Goal: Information Seeking & Learning: Learn about a topic

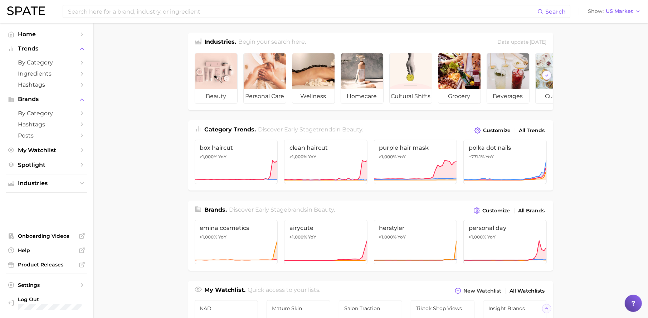
scroll to position [4, 0]
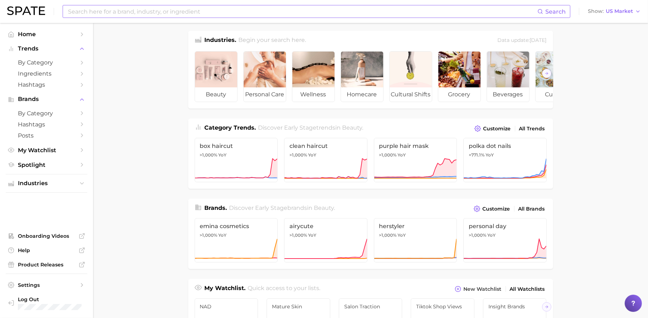
click at [159, 8] on input at bounding box center [302, 11] width 470 height 12
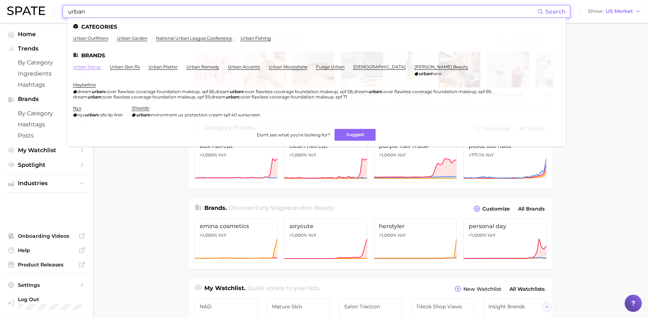
type input "urban"
click at [93, 67] on link "urban decay" at bounding box center [87, 66] width 28 height 5
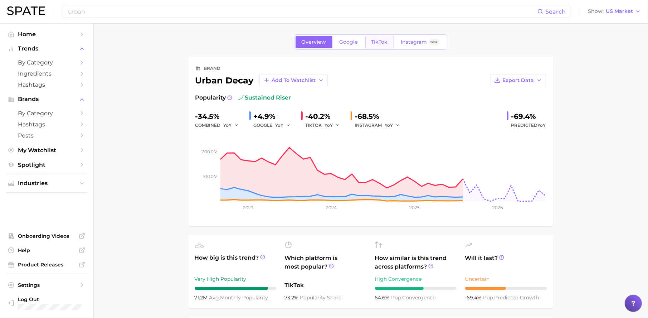
click at [376, 43] on span "TikTok" at bounding box center [379, 42] width 16 height 6
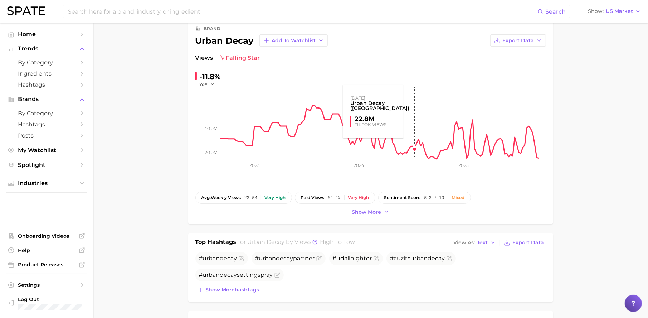
scroll to position [82, 0]
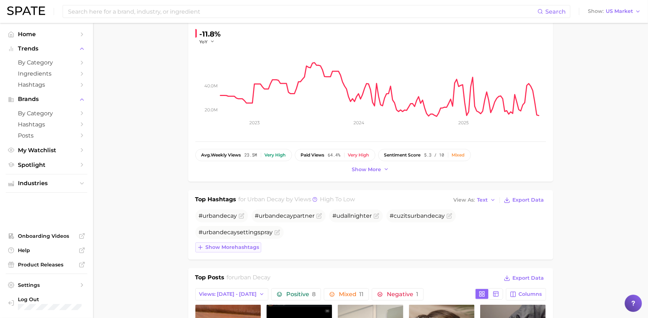
click at [237, 251] on button "Show more hashtags" at bounding box center [228, 247] width 66 height 10
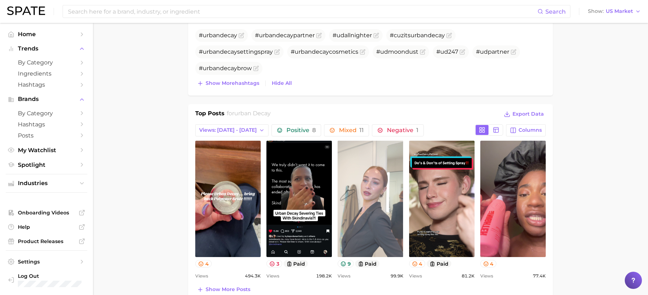
scroll to position [323, 0]
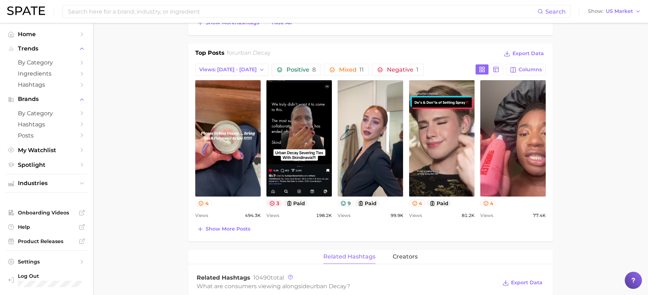
click at [273, 201] on icon at bounding box center [272, 203] width 6 height 6
click at [496, 70] on icon at bounding box center [496, 69] width 6 height 6
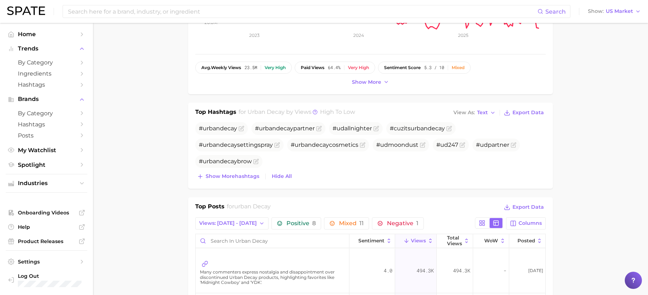
scroll to position [160, 0]
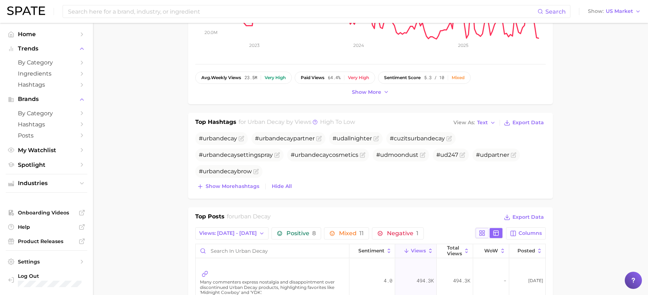
click at [483, 232] on rect at bounding box center [484, 231] width 2 height 2
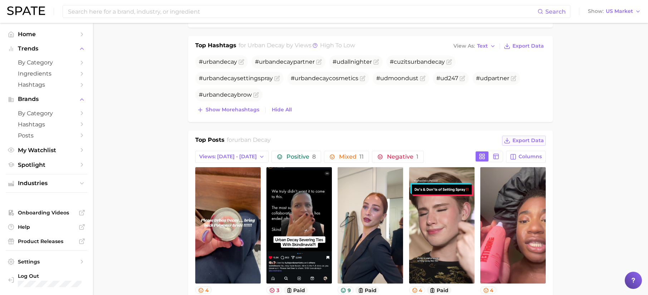
scroll to position [273, 0]
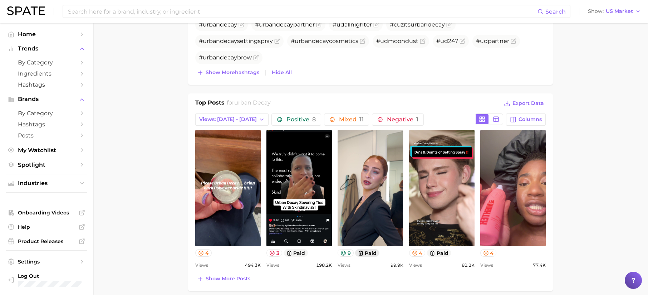
click at [364, 253] on button "paid" at bounding box center [367, 253] width 25 height 8
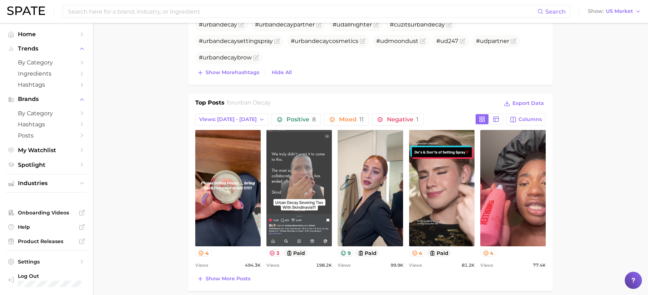
click at [311, 219] on link "view post on TikTok" at bounding box center [299, 188] width 65 height 116
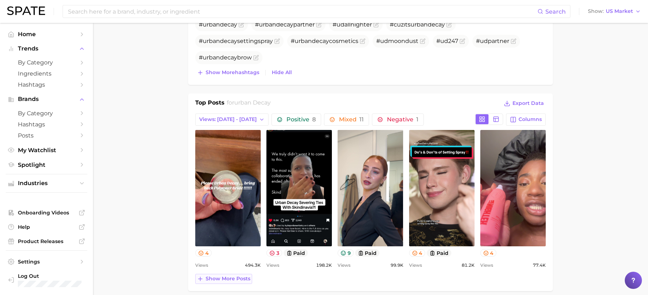
click at [223, 279] on span "Show more posts" at bounding box center [228, 279] width 45 height 6
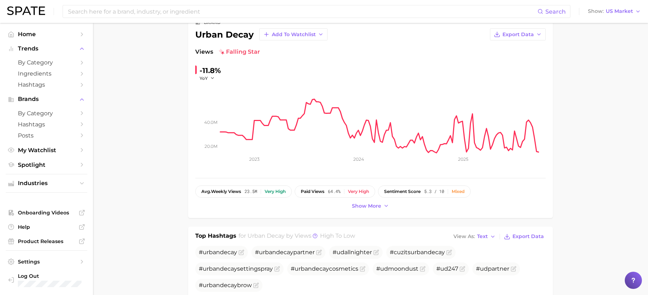
scroll to position [0, 0]
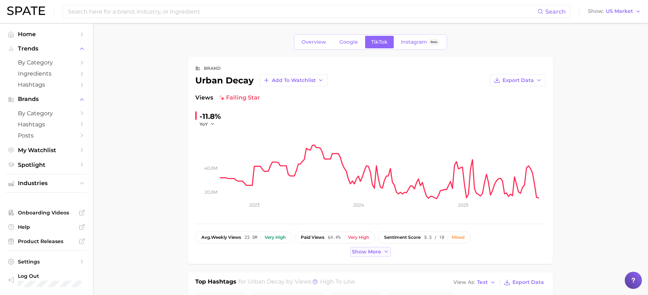
click at [371, 252] on span "Show more" at bounding box center [366, 252] width 29 height 6
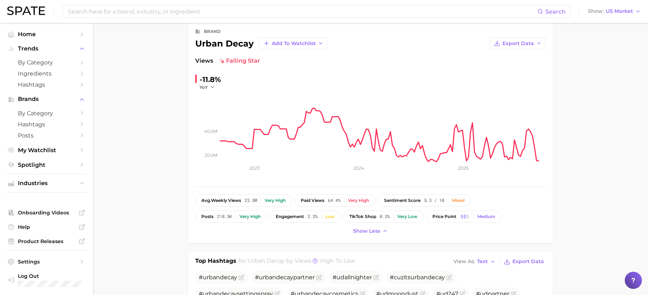
scroll to position [24, 0]
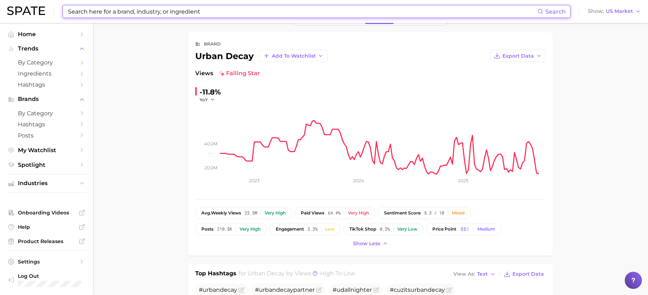
click at [190, 11] on input at bounding box center [302, 11] width 471 height 12
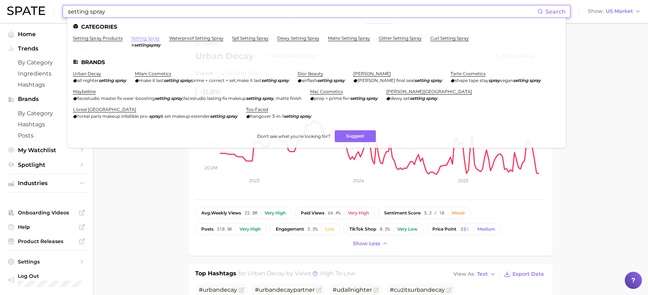
type input "setting spray"
click at [147, 38] on link "setting spray" at bounding box center [145, 37] width 29 height 5
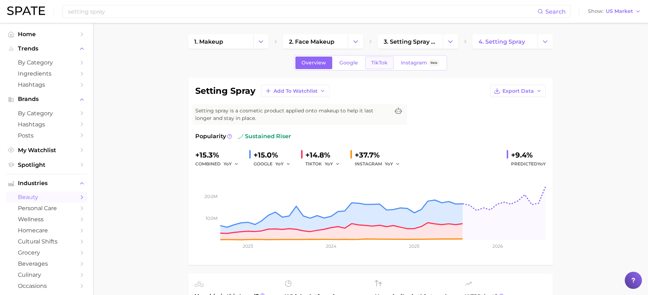
click at [386, 62] on span "TikTok" at bounding box center [379, 63] width 16 height 6
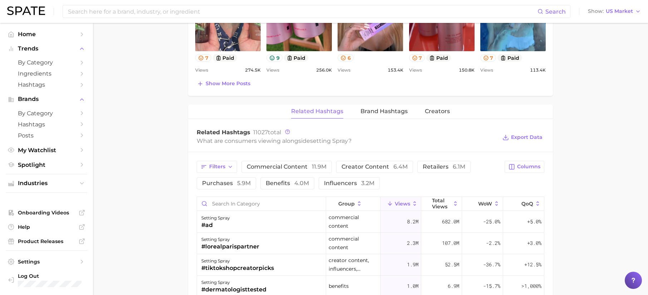
scroll to position [500, 0]
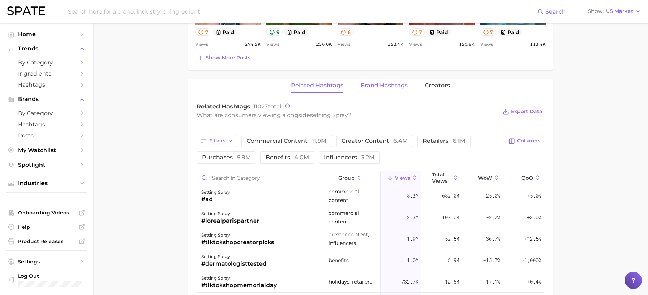
click at [380, 84] on span "Brand Hashtags" at bounding box center [384, 85] width 47 height 6
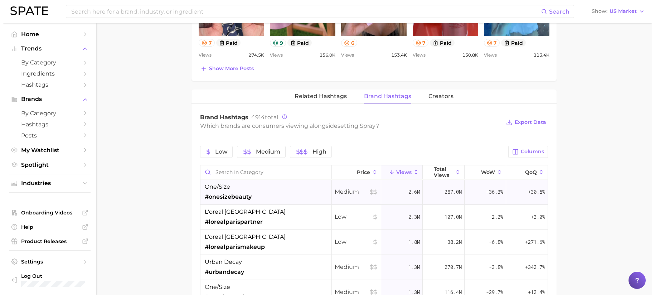
scroll to position [489, 0]
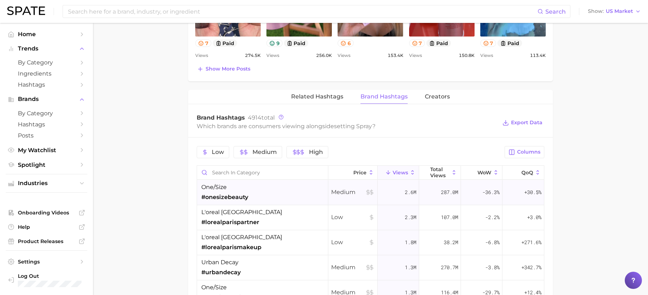
click at [262, 190] on div "one/size #onesizebeauty" at bounding box center [262, 192] width 131 height 25
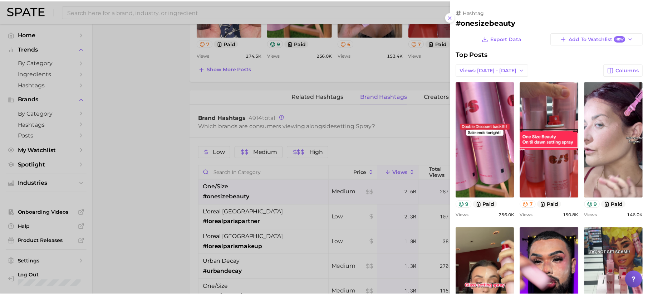
scroll to position [0, 0]
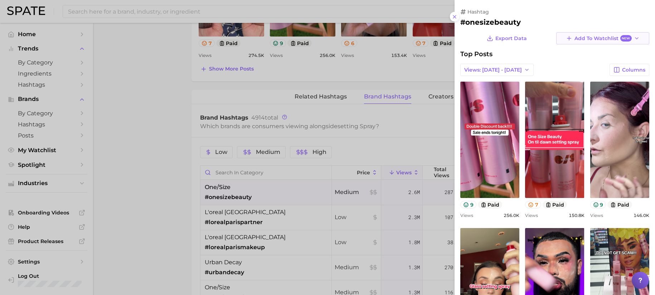
click at [593, 40] on span "Add to Watchlist New" at bounding box center [602, 38] width 57 height 7
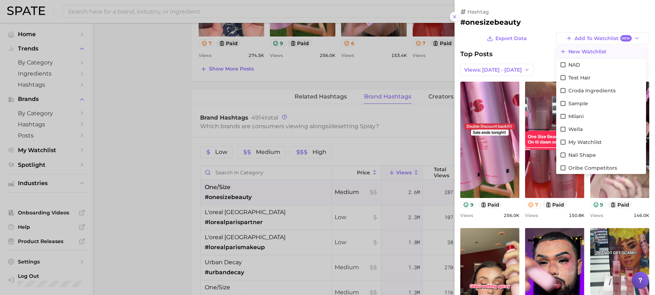
click at [577, 52] on span "New Watchlist" at bounding box center [587, 52] width 38 height 6
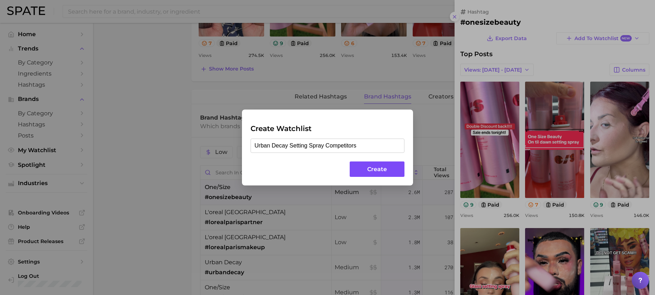
type input "Urban Decay Setting Spray Competitors"
click at [390, 167] on button "Create" at bounding box center [377, 168] width 55 height 15
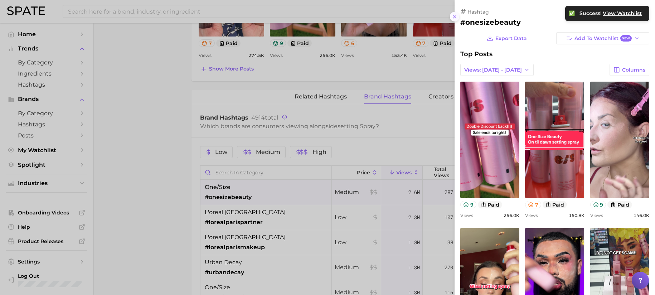
click at [452, 18] on icon at bounding box center [455, 17] width 6 height 6
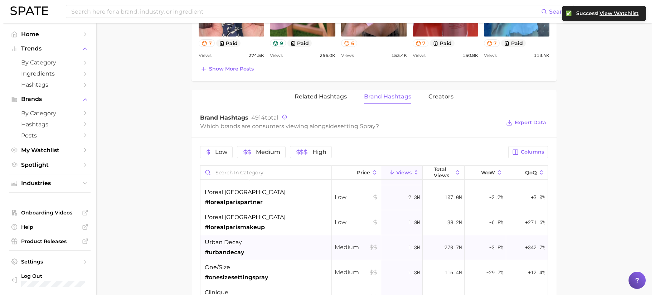
scroll to position [20, 0]
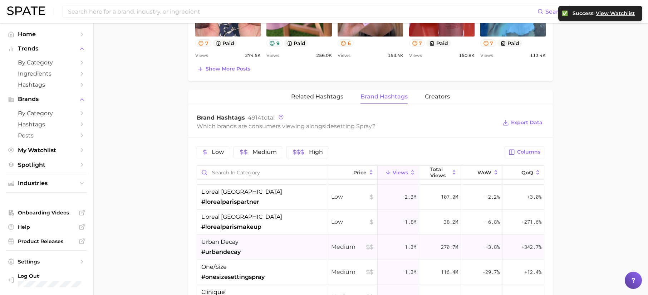
click at [253, 249] on div "urban decay #urbandecay" at bounding box center [262, 247] width 131 height 25
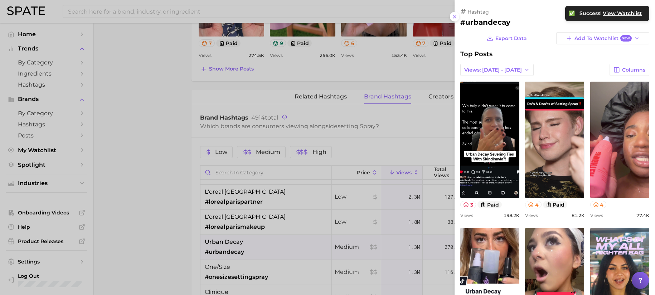
scroll to position [0, 0]
click at [593, 40] on span "Add to Watchlist New" at bounding box center [602, 38] width 57 height 7
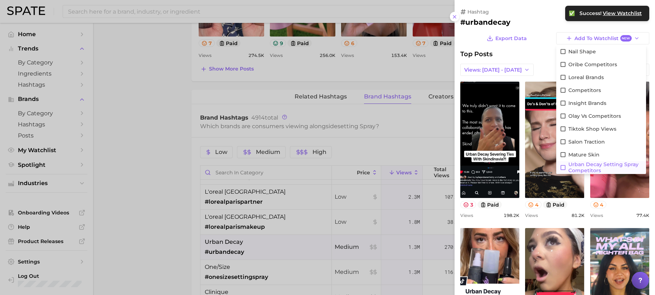
click at [605, 165] on span "Urban Decay Setting Spray Competitors" at bounding box center [605, 167] width 74 height 12
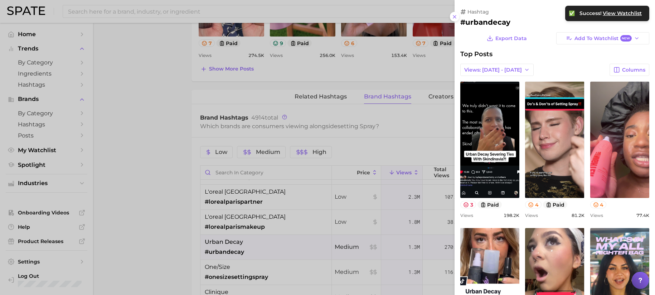
click at [164, 185] on div at bounding box center [327, 147] width 655 height 295
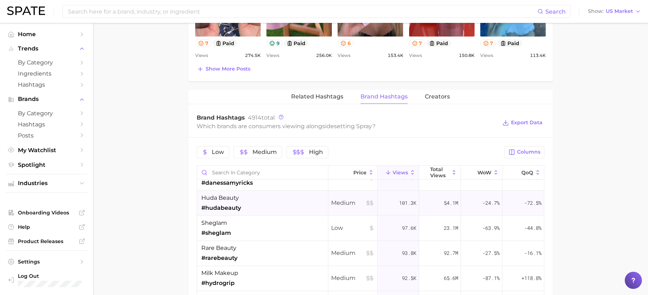
click at [269, 205] on div "huda beauty #hudabeauty" at bounding box center [262, 203] width 131 height 25
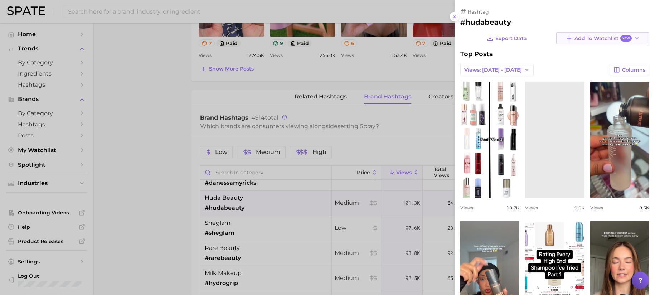
click at [589, 40] on span "Add to Watchlist New" at bounding box center [602, 38] width 57 height 7
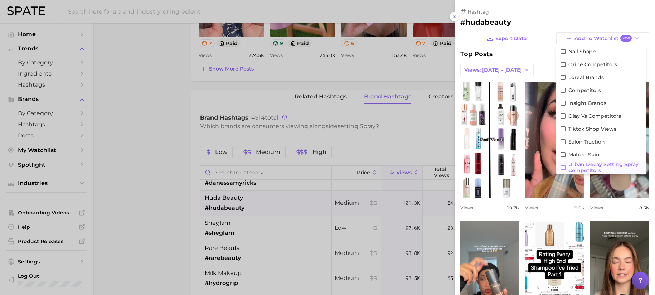
click at [589, 166] on span "Urban Decay Setting Spray Competitors" at bounding box center [605, 167] width 74 height 12
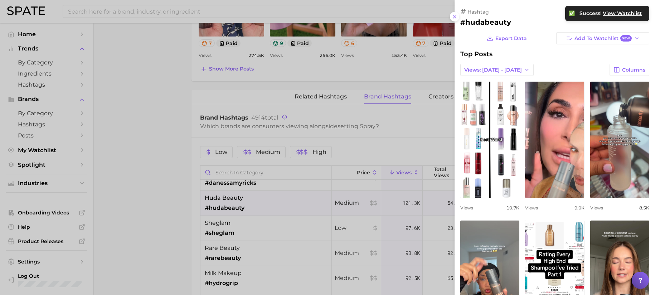
click at [132, 166] on div at bounding box center [327, 147] width 655 height 295
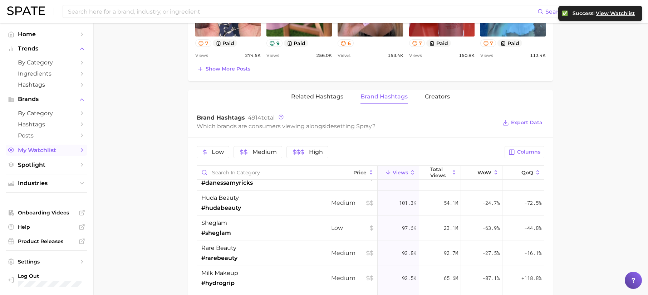
click at [64, 149] on span "My Watchlist" at bounding box center [46, 150] width 57 height 7
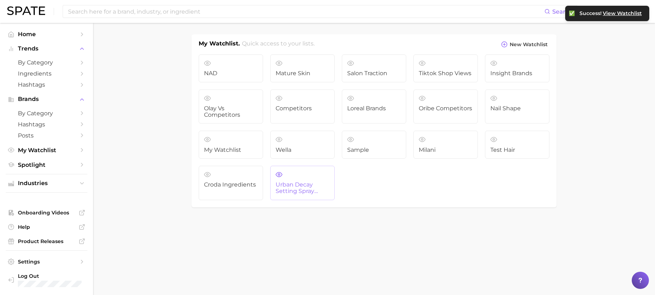
click at [290, 182] on span "Urban Decay Setting Spray Competitors" at bounding box center [303, 187] width 54 height 13
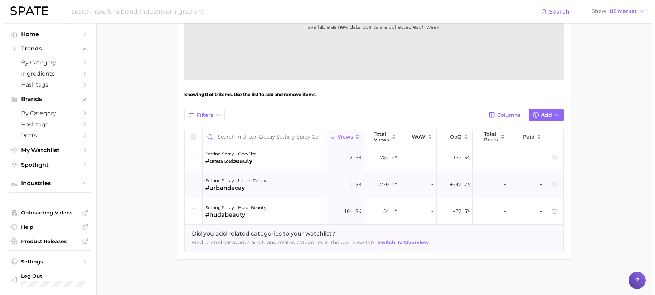
scroll to position [171, 0]
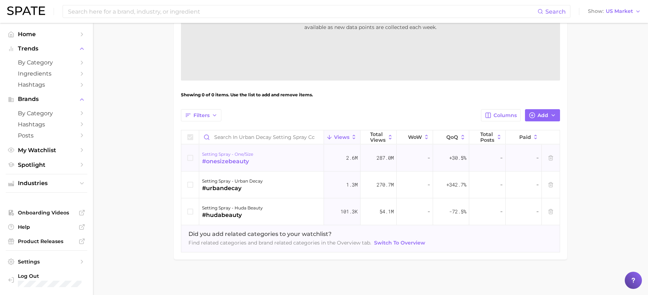
click at [253, 163] on div "#onesizebeauty" at bounding box center [227, 161] width 51 height 9
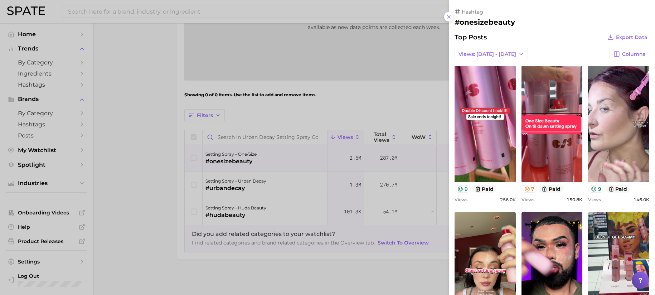
scroll to position [0, 0]
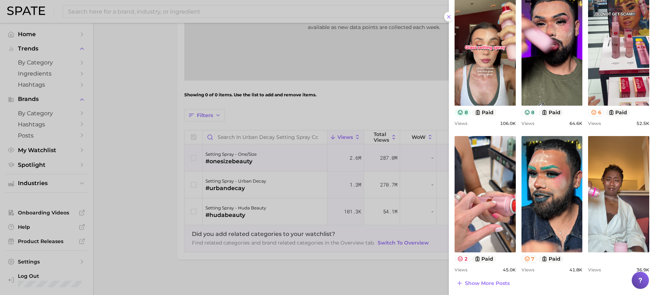
click at [462, 114] on icon at bounding box center [460, 113] width 6 height 6
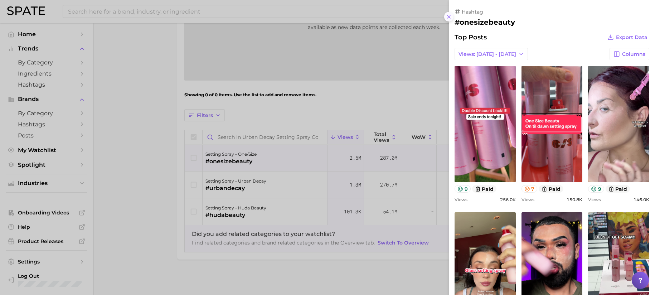
click at [448, 15] on icon at bounding box center [449, 17] width 6 height 6
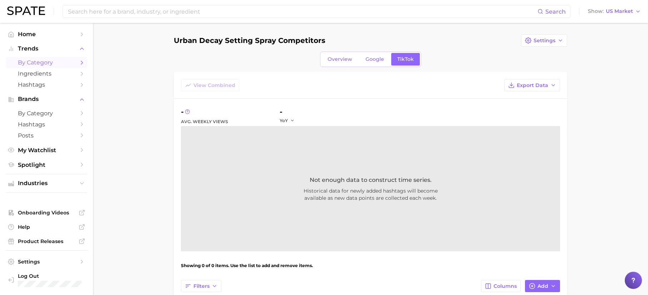
click at [44, 61] on span "by Category" at bounding box center [46, 62] width 57 height 7
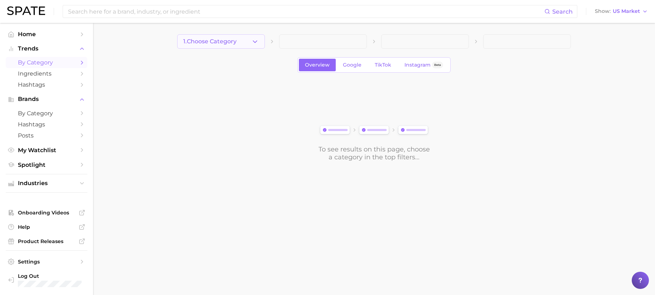
click at [228, 42] on span "1. Choose Category" at bounding box center [209, 41] width 53 height 6
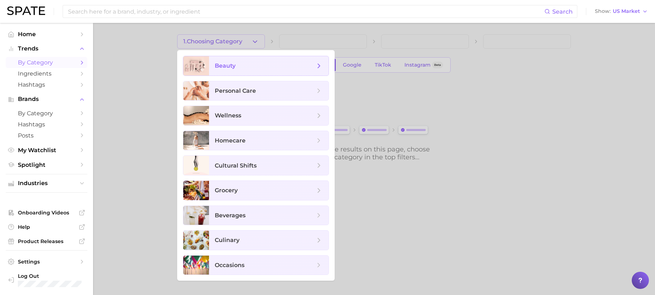
click at [242, 70] on span "beauty" at bounding box center [269, 65] width 120 height 19
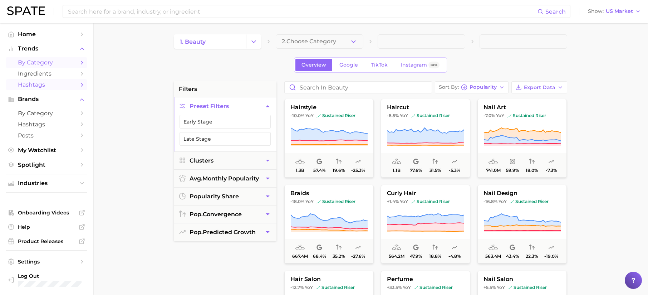
click at [36, 81] on span "Hashtags" at bounding box center [46, 84] width 57 height 7
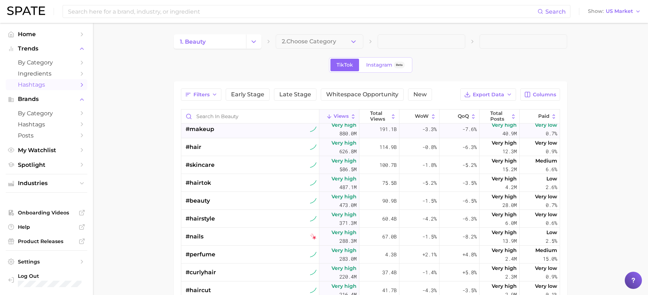
scroll to position [4, 0]
click at [375, 99] on button "Whitespace Opportunity" at bounding box center [362, 94] width 83 height 12
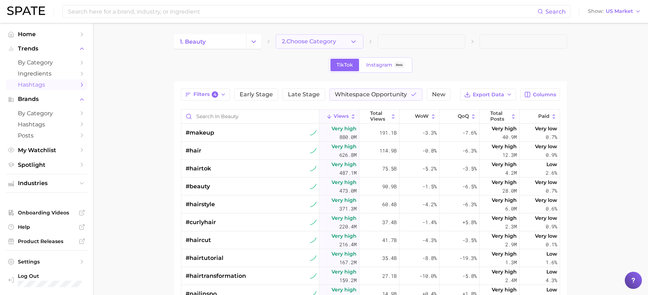
click at [327, 42] on span "2. Choose Category" at bounding box center [309, 41] width 54 height 6
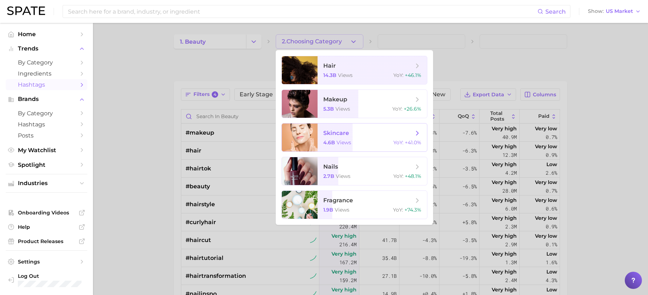
click at [370, 133] on span "skincare" at bounding box center [368, 133] width 90 height 8
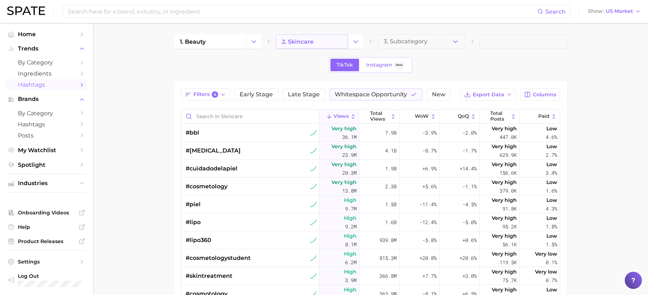
click at [327, 41] on link "2. skincare" at bounding box center [312, 41] width 72 height 14
click at [354, 42] on icon "Change Category" at bounding box center [356, 42] width 8 height 8
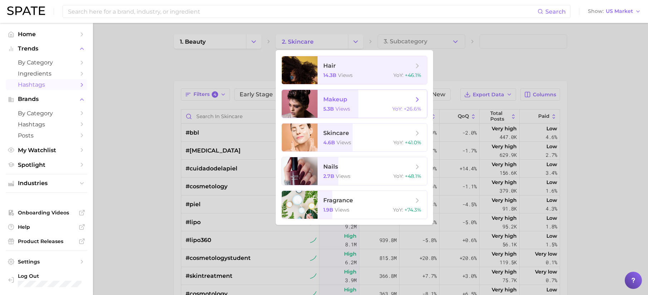
click at [369, 102] on span "makeup" at bounding box center [368, 100] width 90 height 8
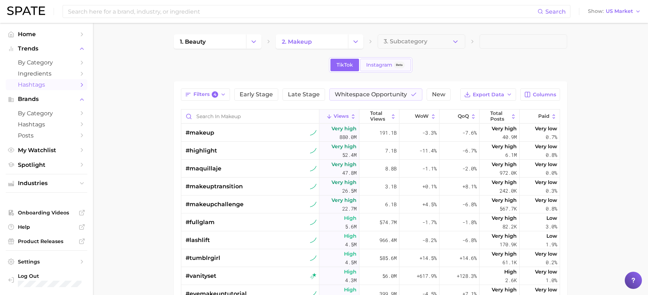
click at [370, 62] on span "Instagram" at bounding box center [379, 65] width 26 height 6
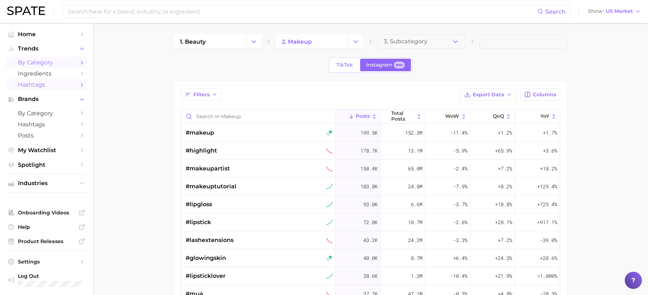
click at [61, 58] on link "by Category" at bounding box center [47, 62] width 82 height 11
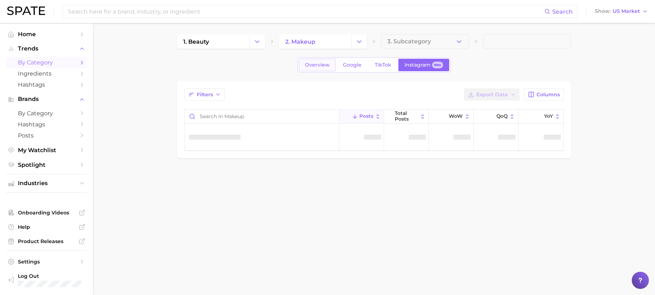
click at [322, 65] on span "Overview" at bounding box center [317, 65] width 25 height 6
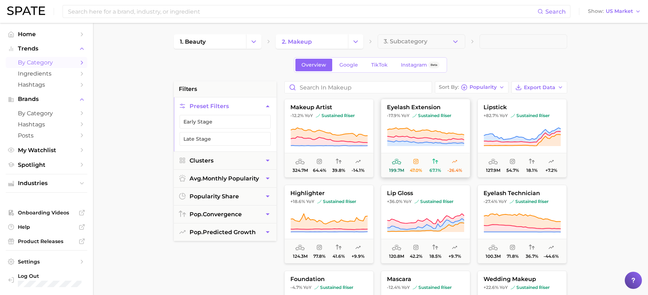
click at [415, 137] on icon at bounding box center [426, 138] width 77 height 4
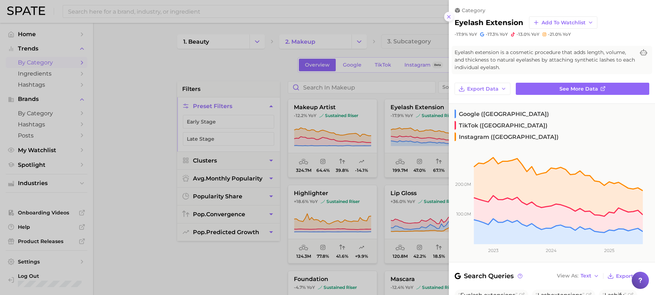
click at [447, 17] on icon at bounding box center [449, 17] width 6 height 6
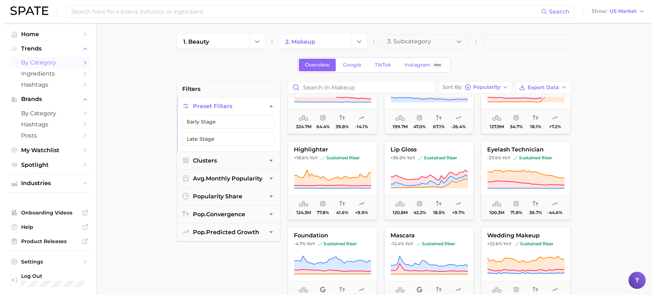
scroll to position [45, 0]
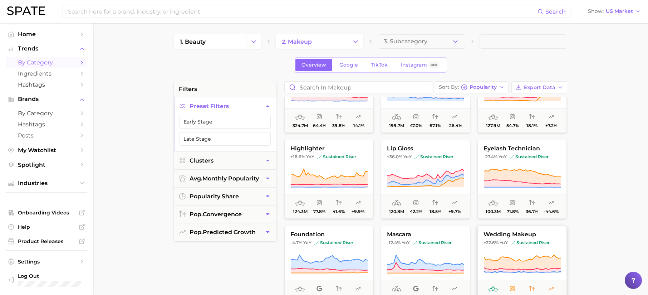
click at [516, 254] on icon at bounding box center [522, 264] width 77 height 20
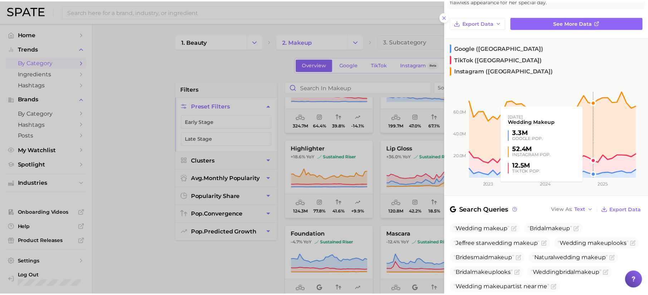
scroll to position [59, 0]
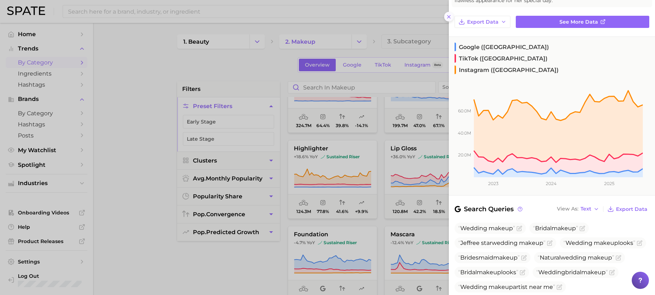
click at [451, 19] on icon at bounding box center [449, 17] width 6 height 6
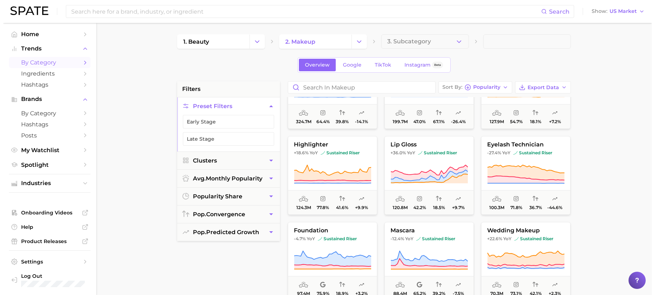
scroll to position [54, 0]
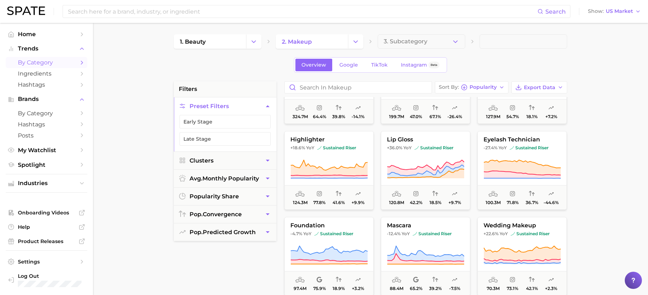
click at [422, 234] on div "makeup artist -12.2% YoY sustained riser 324.7m 64.4% 39.8% -14.1% eyelash exte…" at bounding box center [429, 270] width 297 height 347
click at [439, 238] on button "mascara -12.4% YoY sustained riser 88.4m 65.2% 39.2% -7.5%" at bounding box center [425, 256] width 89 height 79
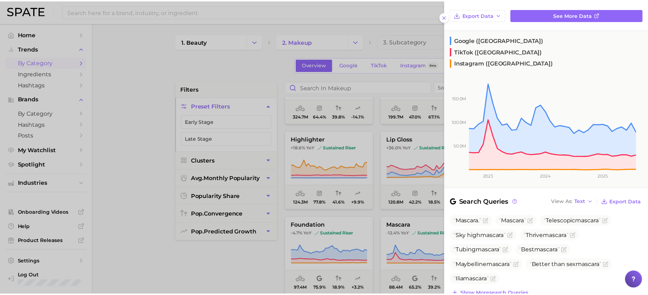
scroll to position [68, 0]
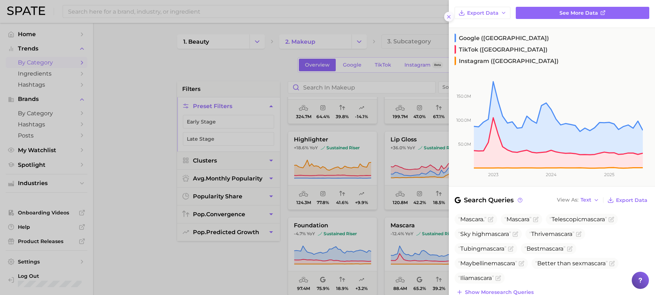
click at [447, 16] on icon at bounding box center [449, 17] width 6 height 6
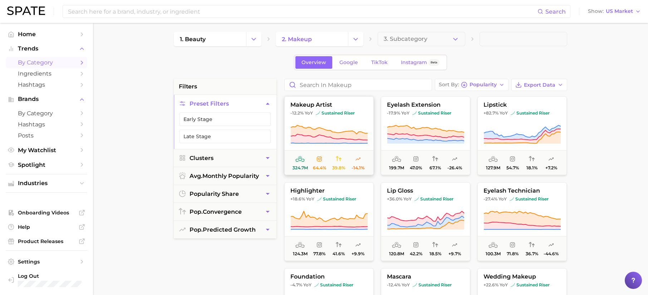
scroll to position [0, 0]
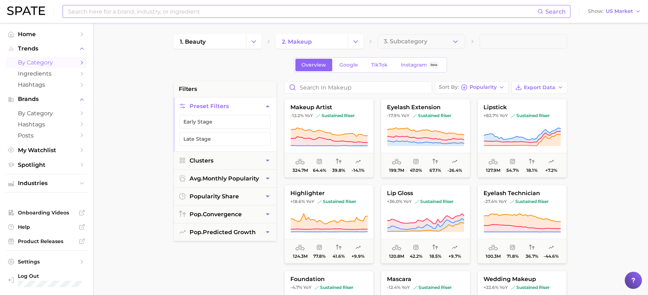
click at [224, 17] on input at bounding box center [302, 11] width 471 height 12
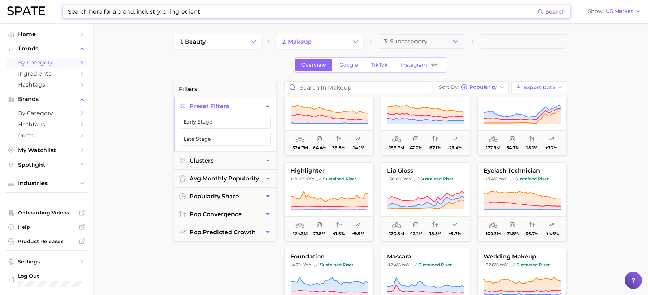
scroll to position [40, 0]
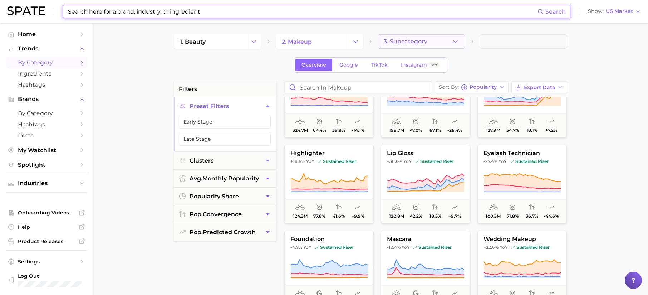
click at [395, 42] on span "3. Subcategory" at bounding box center [406, 41] width 44 height 6
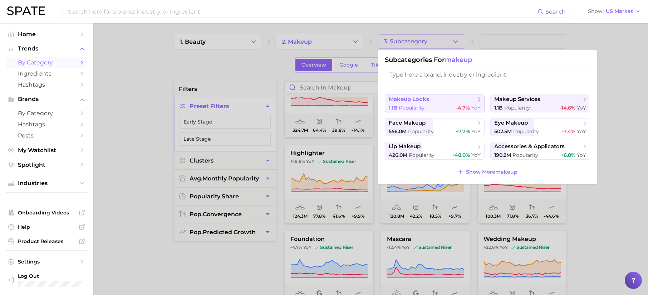
click at [443, 101] on span "makeup looks" at bounding box center [432, 99] width 87 height 7
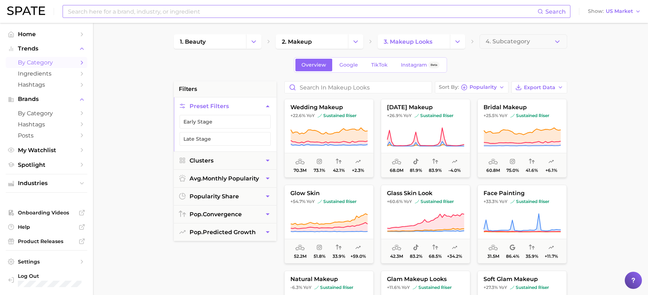
click at [186, 13] on input at bounding box center [302, 11] width 471 height 12
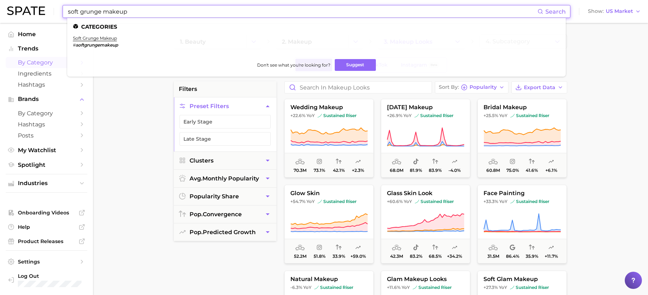
type input "soft grunge makeup"
click at [598, 186] on main "1. beauty 2. makeup 3. makeup looks 4. Subcategory Overview Google TikTok Insta…" at bounding box center [370, 294] width 555 height 543
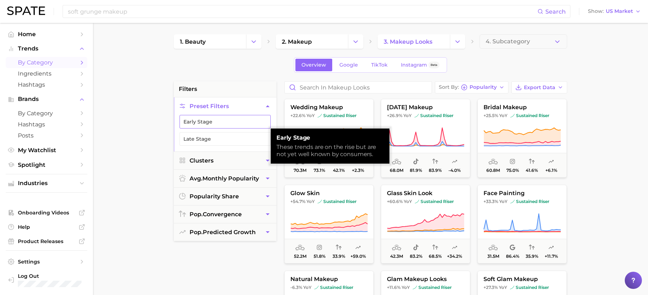
click at [249, 126] on button "Early Stage" at bounding box center [225, 122] width 91 height 14
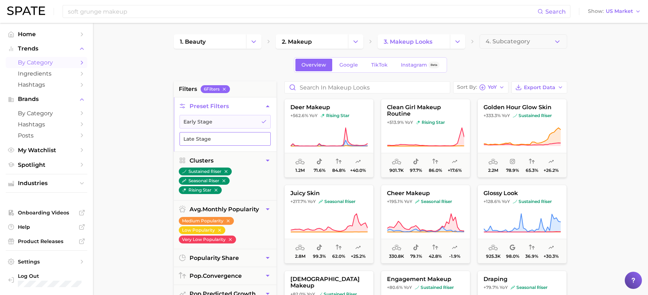
click at [227, 139] on button "Late Stage" at bounding box center [225, 139] width 91 height 14
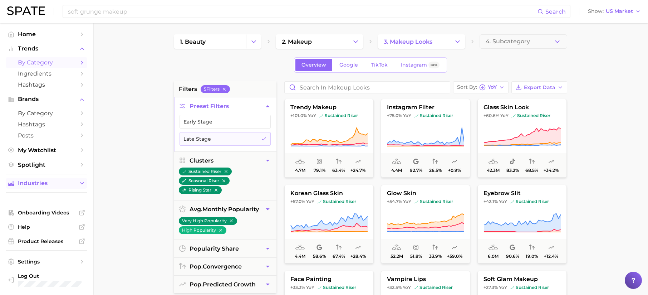
click at [61, 185] on span "Industries" at bounding box center [46, 183] width 57 height 6
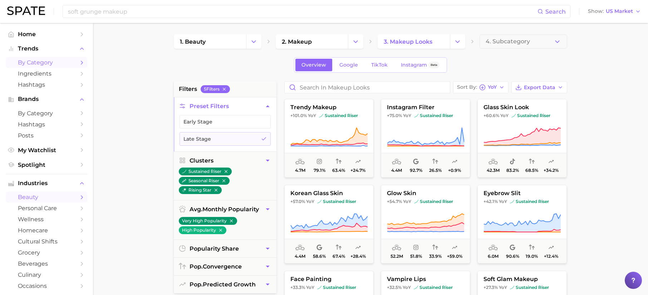
click at [51, 198] on span "beauty" at bounding box center [46, 197] width 57 height 7
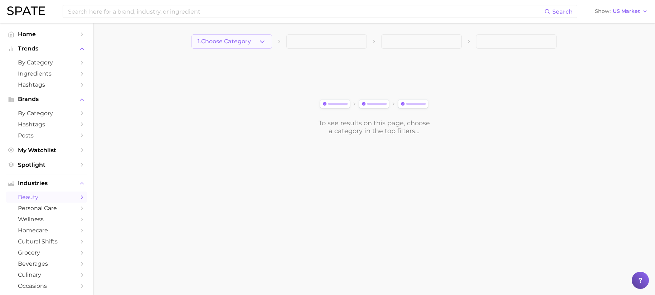
click at [246, 38] on button "1. Choose Category" at bounding box center [231, 41] width 81 height 14
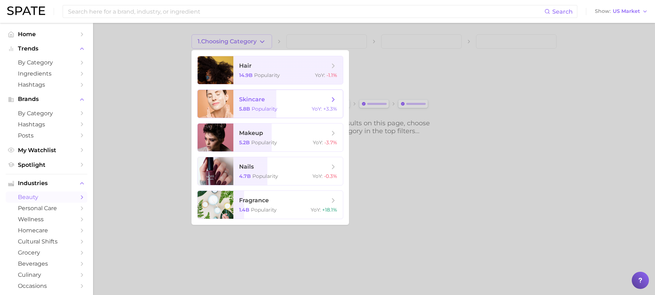
click at [289, 108] on div "5.8b Popularity YoY : +3.3%" at bounding box center [288, 109] width 98 height 6
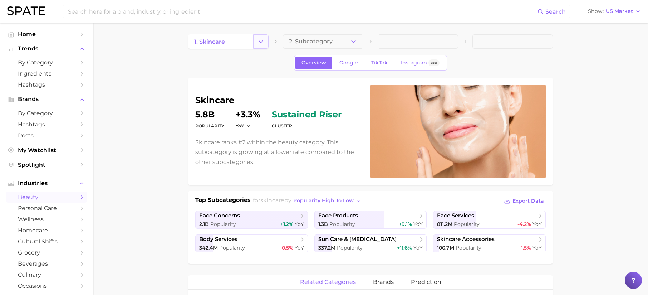
click at [257, 42] on icon "Change Category" at bounding box center [261, 42] width 8 height 8
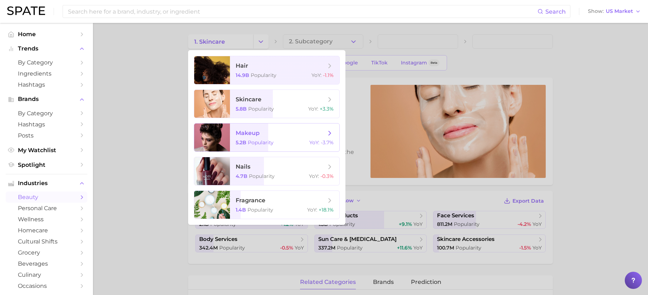
click at [288, 131] on span "makeup" at bounding box center [281, 133] width 90 height 8
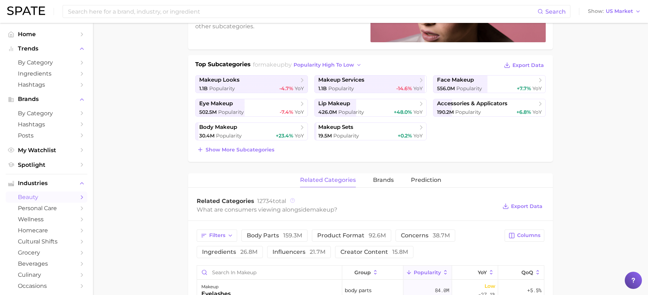
scroll to position [139, 0]
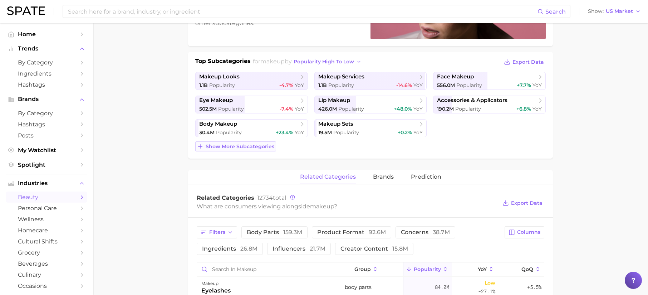
click at [268, 148] on span "Show more subcategories" at bounding box center [240, 146] width 69 height 6
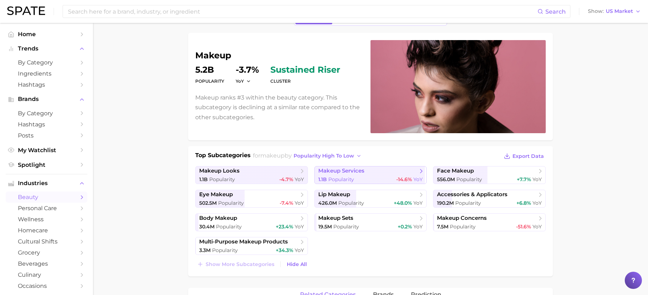
scroll to position [55, 0]
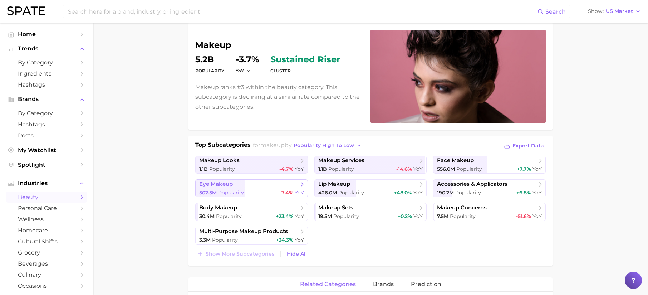
click at [272, 191] on div "502.5m Popularity -7.4% YoY" at bounding box center [251, 192] width 105 height 7
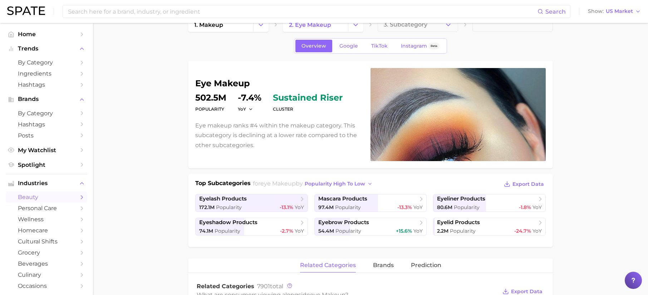
scroll to position [18, 0]
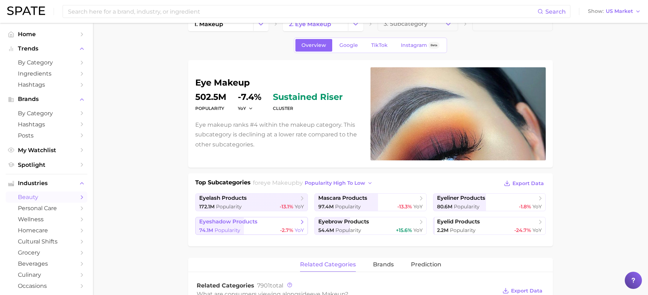
click at [268, 231] on div "74.1m Popularity -2.7% YoY" at bounding box center [251, 230] width 105 height 7
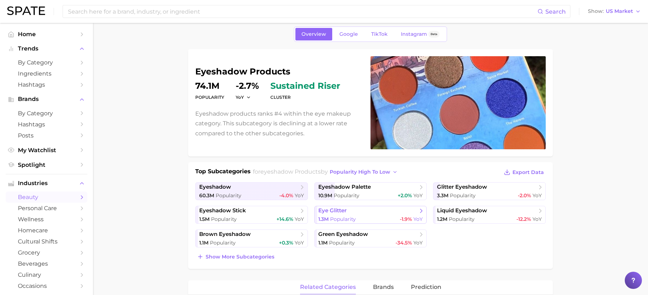
scroll to position [39, 0]
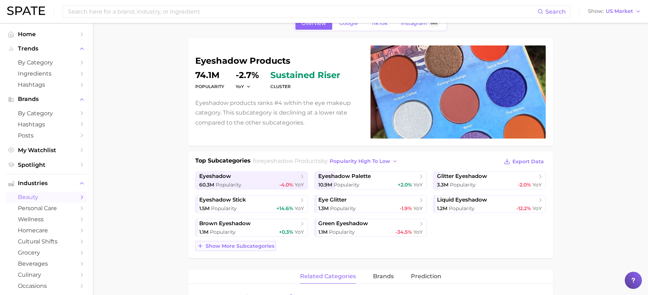
click at [260, 244] on span "Show more subcategories" at bounding box center [240, 246] width 69 height 6
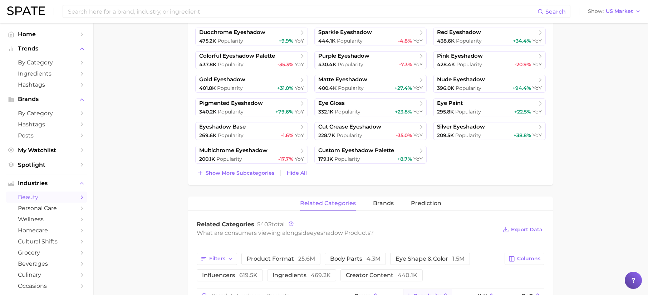
scroll to position [388, 0]
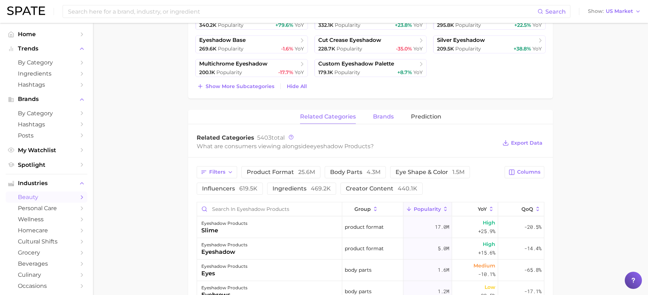
click at [393, 122] on button "brands" at bounding box center [383, 117] width 21 height 14
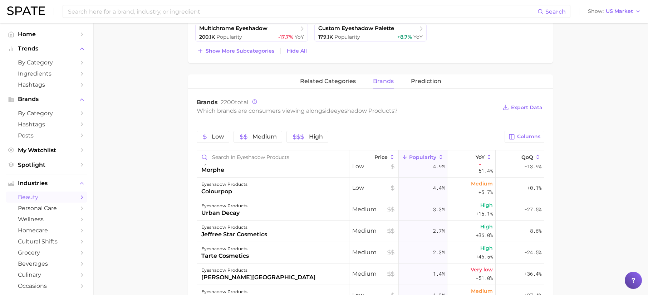
scroll to position [0, 0]
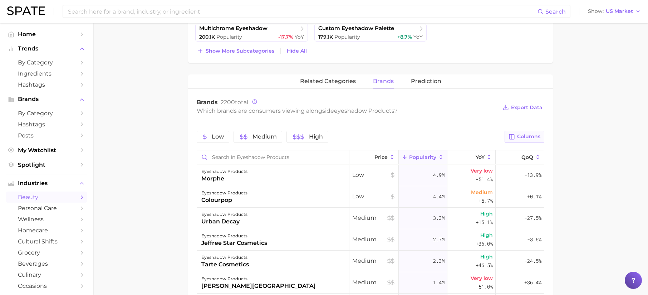
click at [529, 138] on span "Columns" at bounding box center [528, 136] width 23 height 6
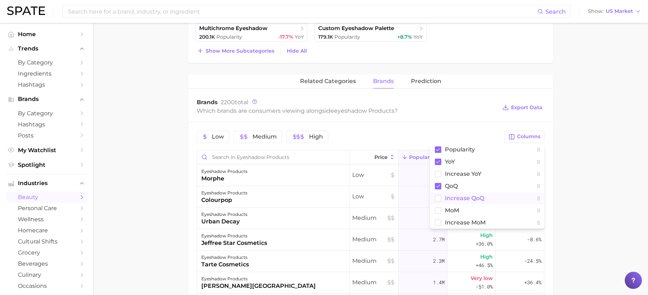
click at [473, 199] on span "Increase QoQ" at bounding box center [464, 198] width 39 height 6
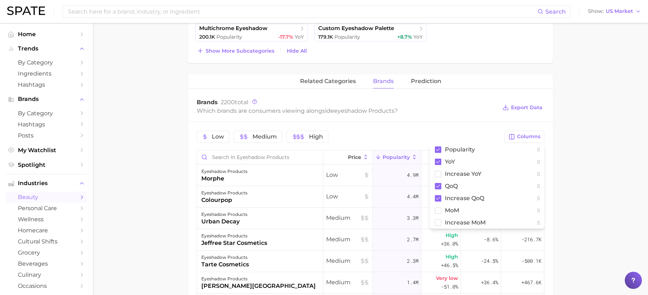
click at [592, 176] on main "1. makeup 2. eye makeup 3. eyeshadow products 4. Subcategory Overview Google Ti…" at bounding box center [370, 45] width 555 height 890
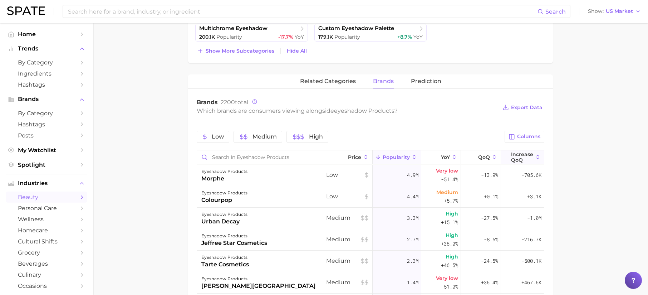
click at [517, 157] on span "Increase QoQ" at bounding box center [522, 156] width 22 height 11
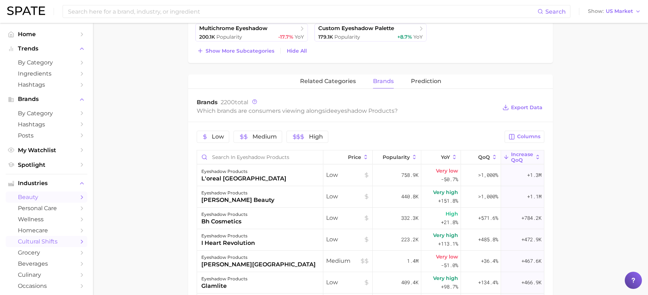
click at [41, 242] on span "cultural shifts" at bounding box center [46, 241] width 57 height 7
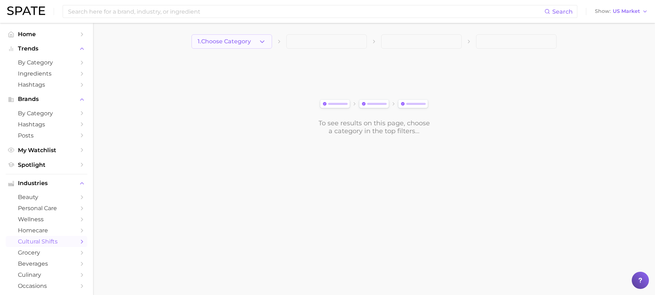
click at [235, 39] on span "1. Choose Category" at bounding box center [224, 41] width 53 height 6
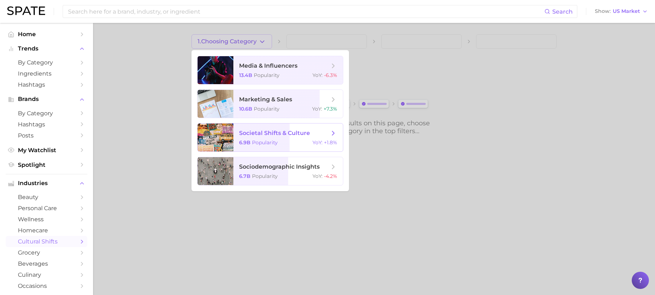
click at [286, 134] on span "societal shifts & culture" at bounding box center [274, 133] width 71 height 7
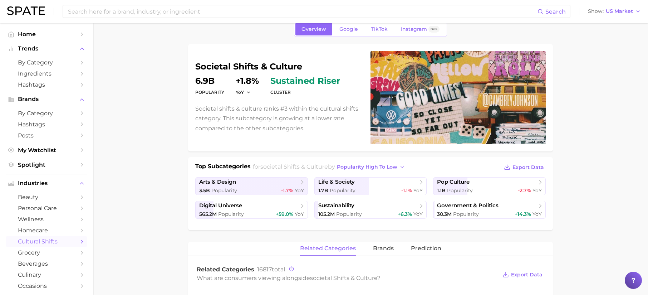
scroll to position [34, 0]
click at [488, 185] on span "pop culture" at bounding box center [486, 181] width 99 height 7
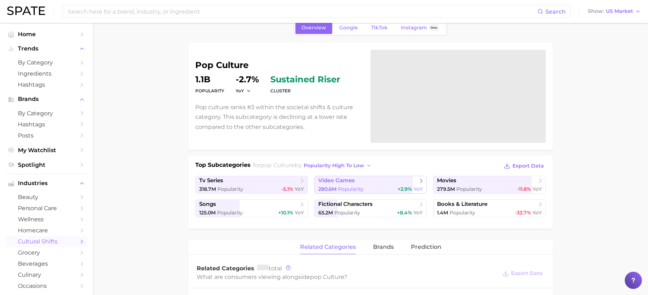
scroll to position [37, 0]
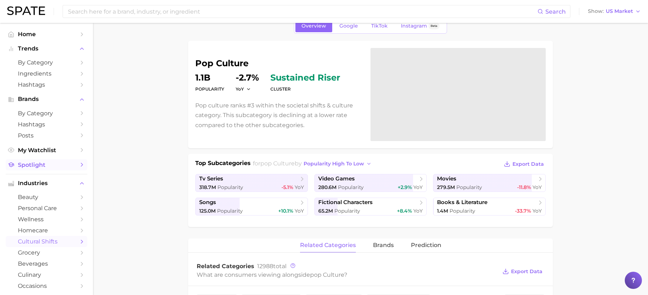
click at [58, 167] on span "Spotlight" at bounding box center [46, 164] width 57 height 7
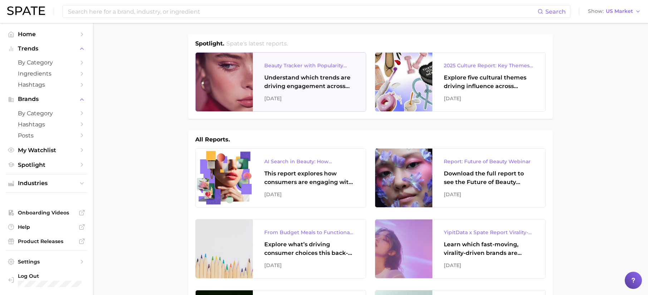
click at [286, 69] on div "Beauty Tracker with Popularity Index" at bounding box center [309, 65] width 90 height 9
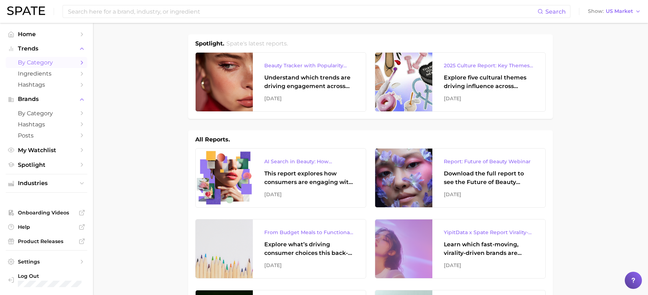
click at [48, 60] on span "by Category" at bounding box center [46, 62] width 57 height 7
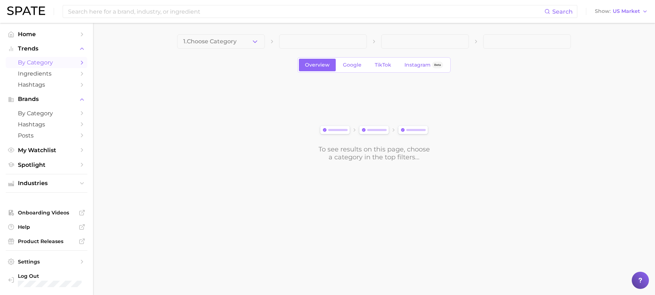
click at [40, 190] on ul "Industries" at bounding box center [47, 183] width 82 height 19
click at [44, 184] on span "Industries" at bounding box center [46, 183] width 57 height 6
click at [24, 196] on span "beauty" at bounding box center [46, 197] width 57 height 7
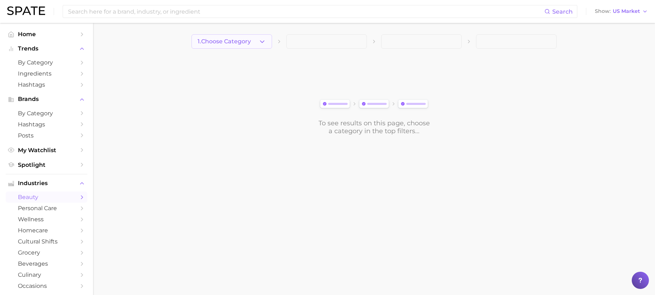
click at [242, 42] on span "1. Choose Category" at bounding box center [224, 41] width 53 height 6
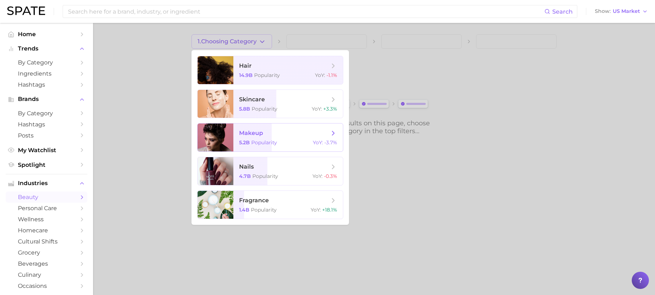
click at [266, 135] on span "makeup" at bounding box center [284, 133] width 90 height 8
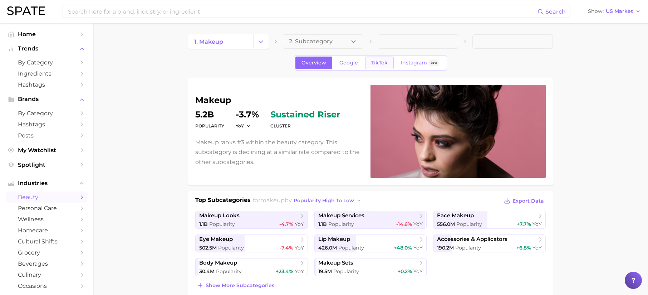
click at [377, 59] on link "TikTok" at bounding box center [379, 63] width 29 height 13
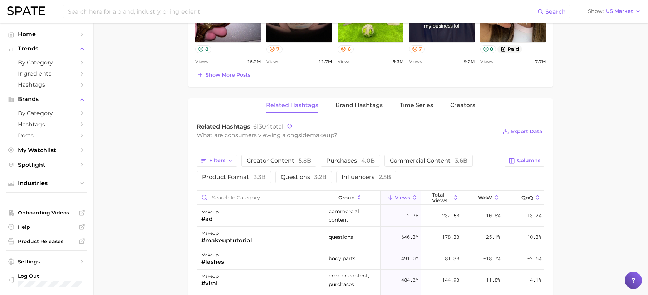
scroll to position [487, 0]
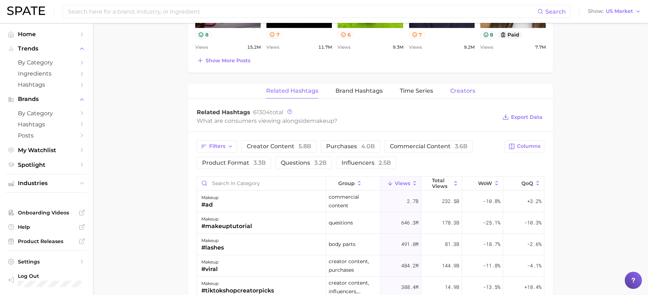
click at [462, 88] on span "Creators" at bounding box center [463, 91] width 25 height 6
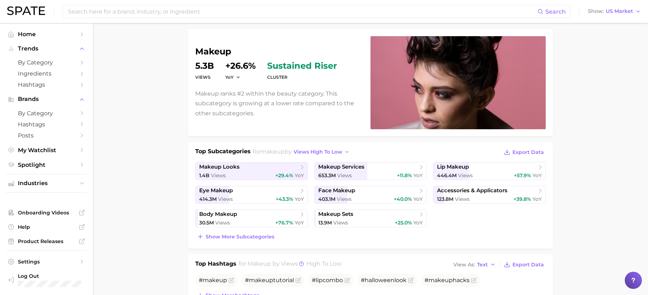
scroll to position [48, 0]
click at [237, 177] on div "1.4b Views +29.4% YoY" at bounding box center [251, 175] width 105 height 7
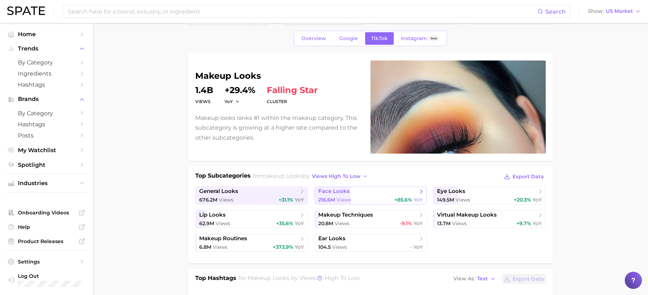
scroll to position [49, 0]
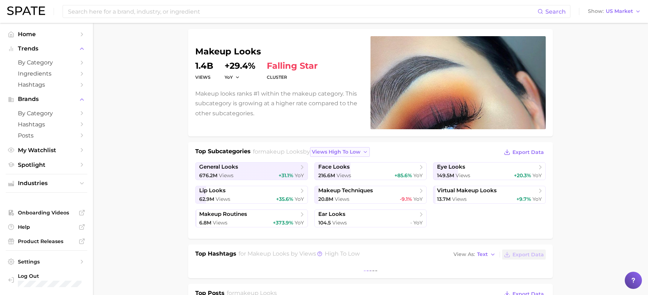
click at [360, 150] on span "views high to low" at bounding box center [336, 152] width 49 height 6
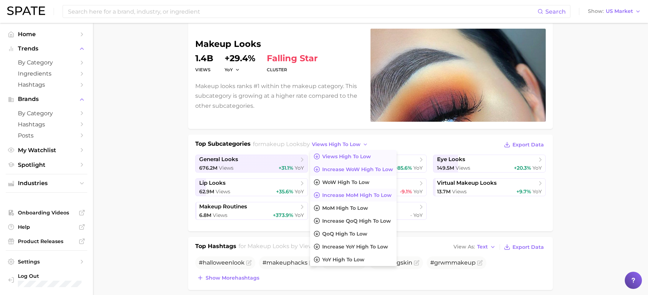
scroll to position [58, 0]
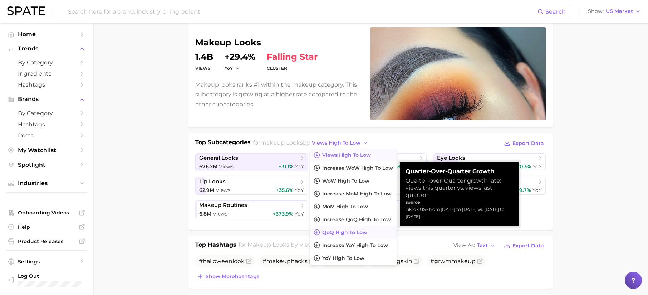
click at [368, 233] on span "QoQ high to low" at bounding box center [344, 232] width 45 height 6
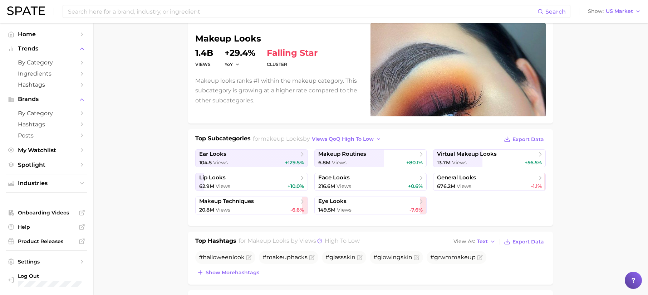
scroll to position [62, 0]
click at [352, 208] on div "149.5m Views -7.6%" at bounding box center [370, 209] width 105 height 7
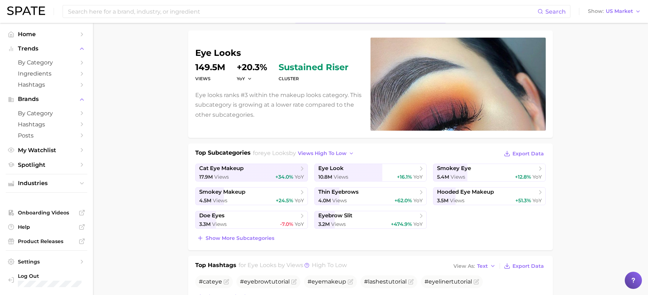
scroll to position [49, 0]
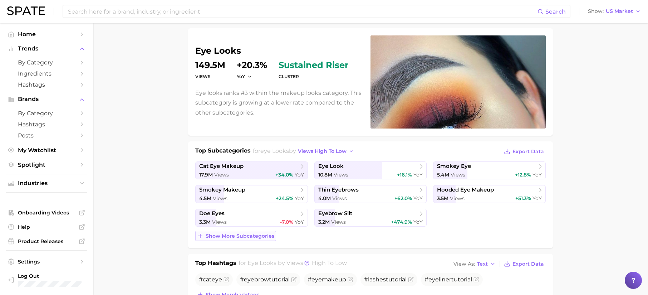
click at [264, 235] on span "Show more subcategories" at bounding box center [240, 236] width 69 height 6
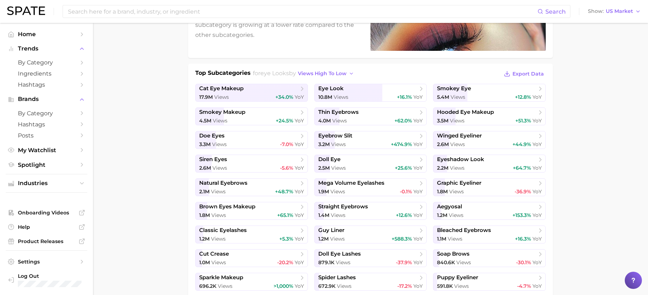
scroll to position [128, 0]
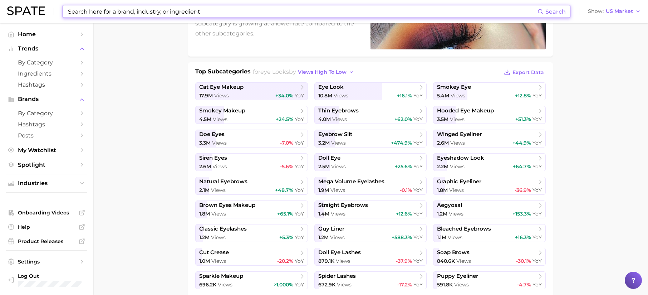
click at [131, 11] on input at bounding box center [302, 11] width 471 height 12
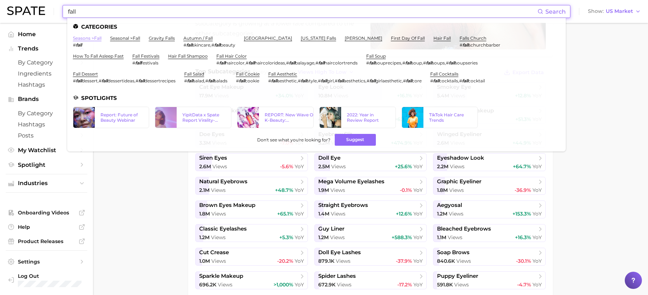
type input "fall"
click at [94, 38] on link "seasons > fall" at bounding box center [87, 37] width 29 height 5
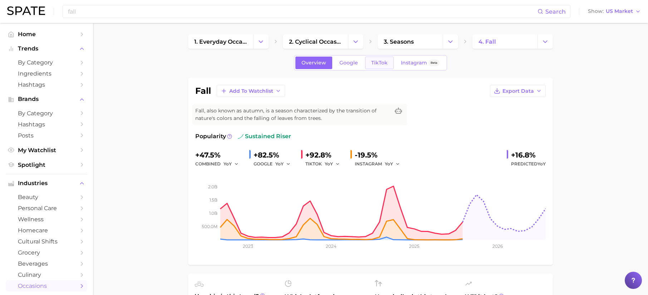
click at [384, 65] on span "TikTok" at bounding box center [379, 63] width 16 height 6
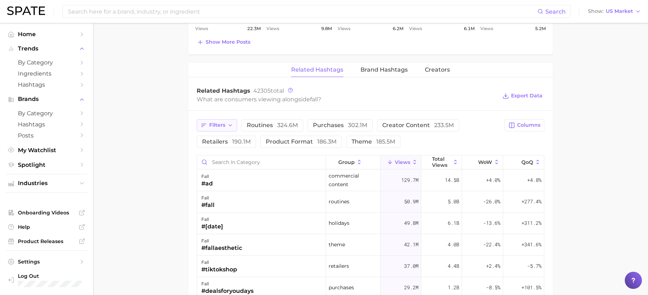
click at [225, 128] on span "Filters" at bounding box center [217, 125] width 16 height 6
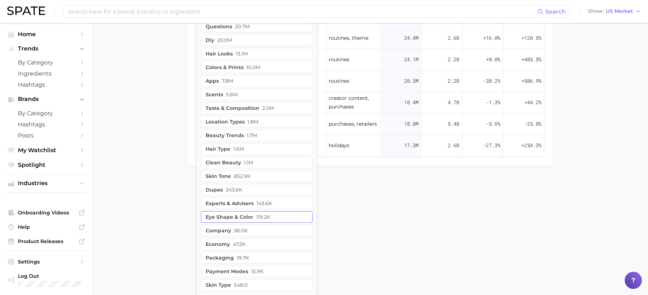
click at [270, 217] on button "eye shape & color 119.2k" at bounding box center [257, 216] width 112 height 11
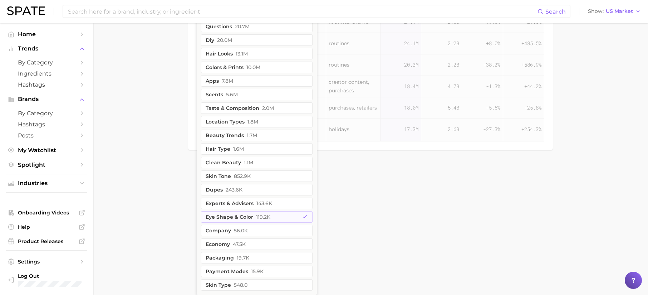
drag, startPoint x: 379, startPoint y: 191, endPoint x: 375, endPoint y: 191, distance: 4.3
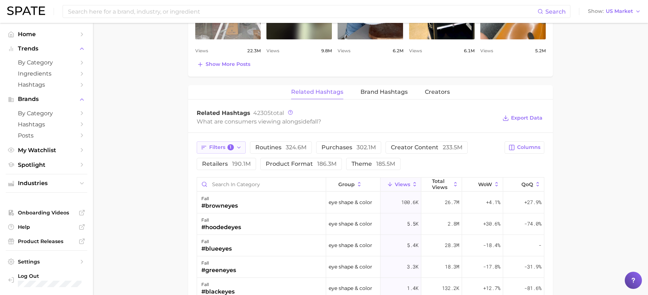
click at [232, 145] on span "1" at bounding box center [231, 147] width 6 height 6
click at [438, 122] on div "What are consumers viewing alongside fall ?" at bounding box center [347, 122] width 301 height 10
click at [238, 203] on div "fall #browneyes" at bounding box center [261, 202] width 129 height 21
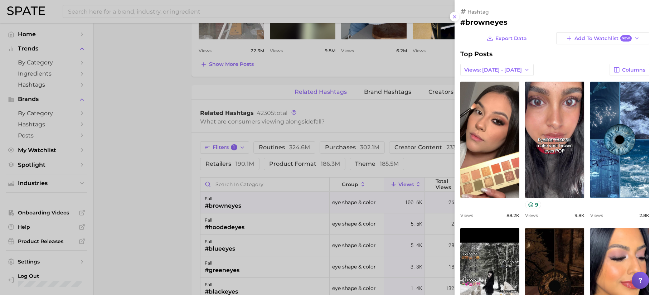
drag, startPoint x: 455, startPoint y: 17, endPoint x: 434, endPoint y: 38, distance: 29.6
click at [455, 17] on line at bounding box center [454, 16] width 3 height 3
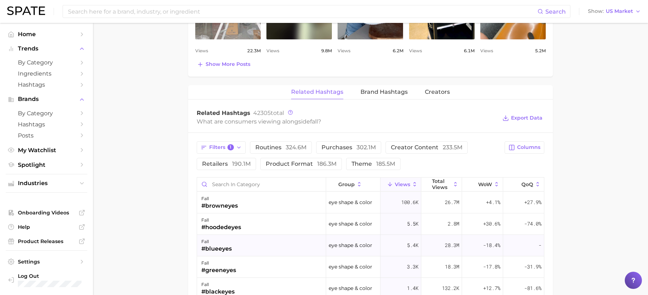
click at [251, 248] on div "fall #blueeyes" at bounding box center [261, 245] width 129 height 21
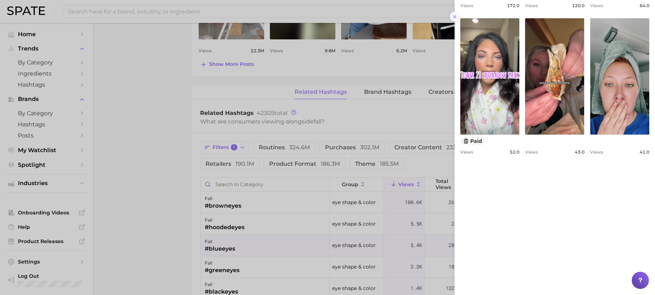
click at [457, 15] on icon at bounding box center [455, 17] width 6 height 6
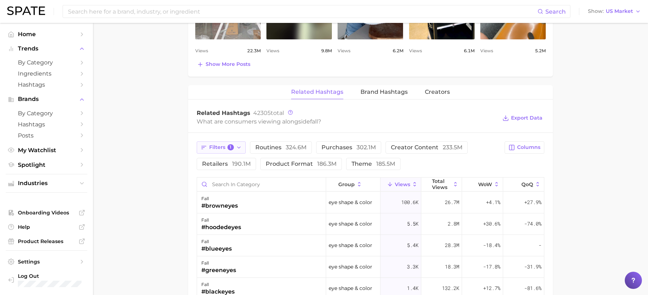
click at [242, 151] on button "Filters 1" at bounding box center [221, 147] width 49 height 12
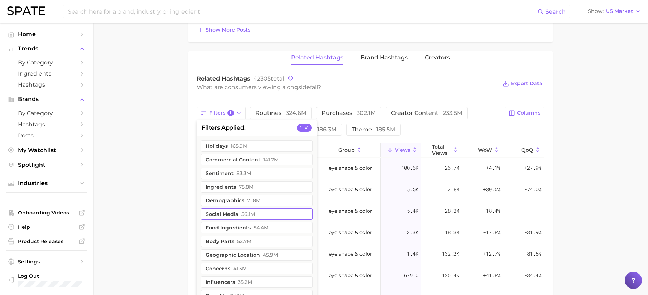
scroll to position [521, 0]
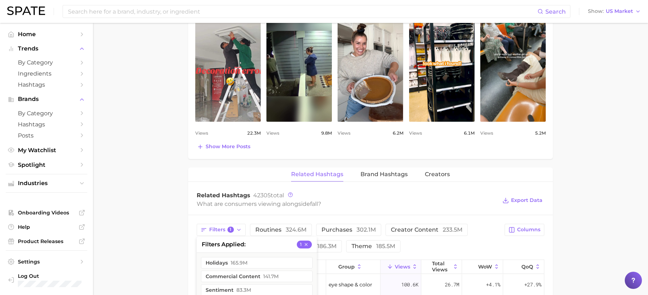
click at [592, 157] on main "1. everyday occasions 2. cyclical occasions 3. seasons 4. fall Overview Google …" at bounding box center [370, 108] width 555 height 979
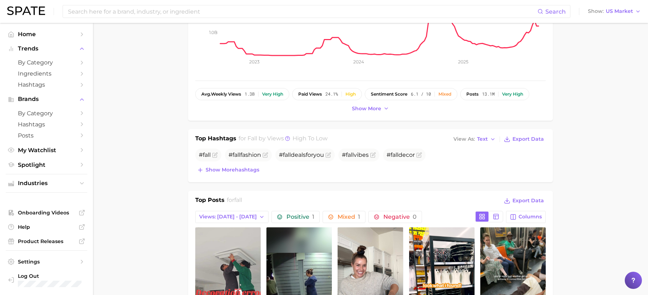
scroll to position [0, 0]
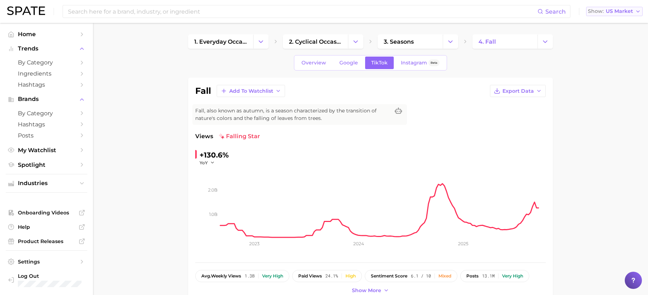
click at [630, 12] on span "US Market" at bounding box center [619, 11] width 27 height 4
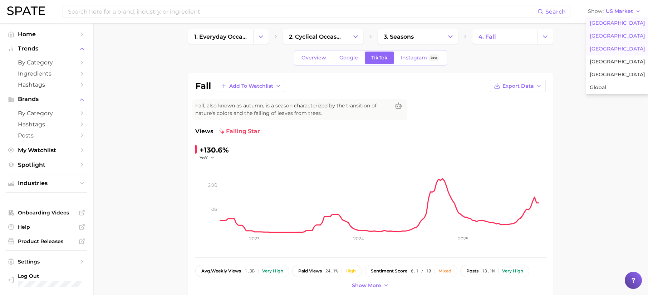
scroll to position [5, 0]
click at [617, 13] on span "US Market" at bounding box center [619, 11] width 27 height 4
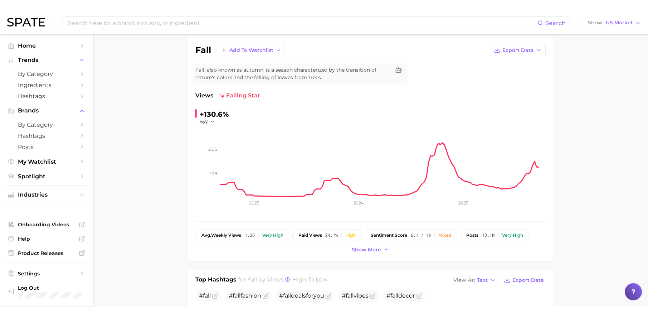
scroll to position [52, 0]
